Goal: Information Seeking & Learning: Understand process/instructions

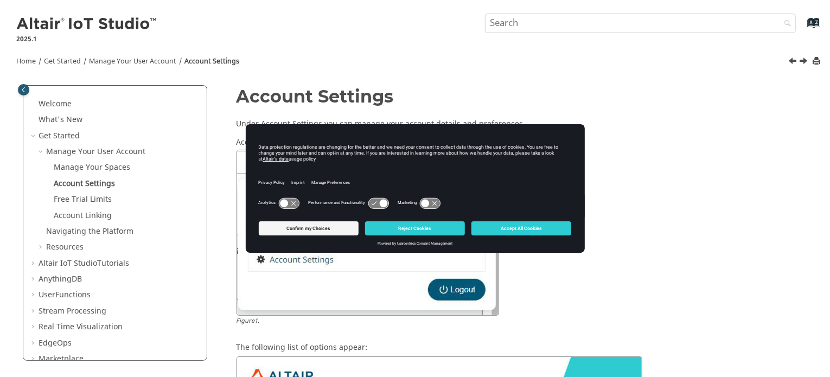
click at [672, 249] on div at bounding box center [522, 233] width 571 height 166
click at [436, 231] on button "Reject Cookies" at bounding box center [415, 228] width 100 height 14
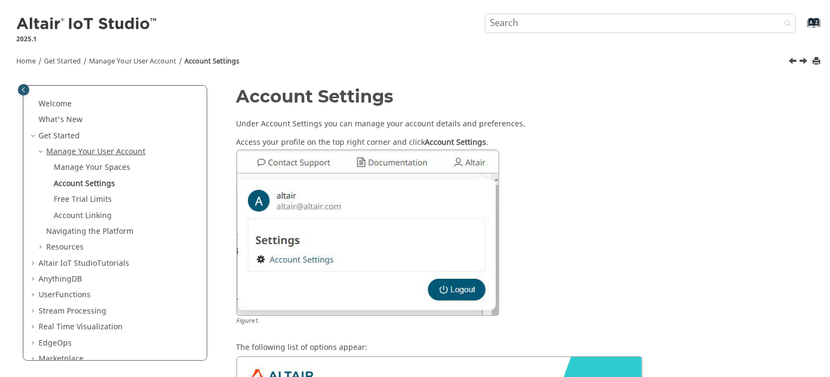
click at [117, 155] on link "Manage Your User Account" at bounding box center [95, 151] width 99 height 11
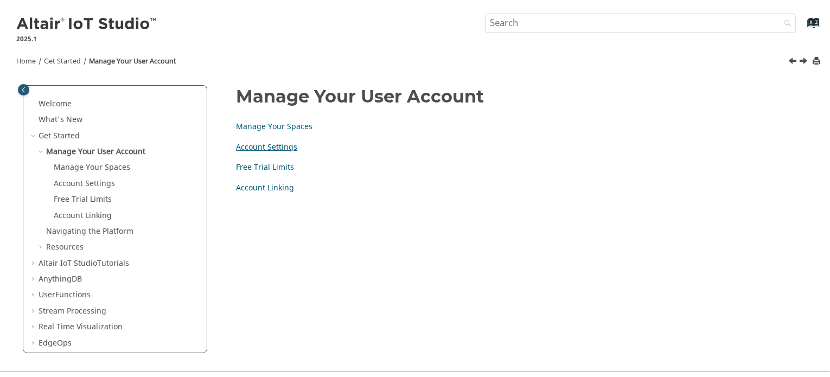
click at [258, 147] on link "Account Settings" at bounding box center [267, 147] width 61 height 11
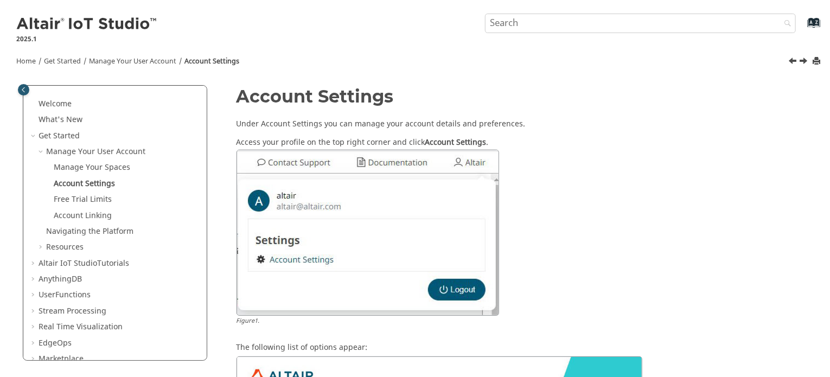
click at [467, 289] on img at bounding box center [368, 233] width 263 height 166
click at [458, 144] on span "Account Settings" at bounding box center [455, 142] width 61 height 11
